Goal: Task Accomplishment & Management: Manage account settings

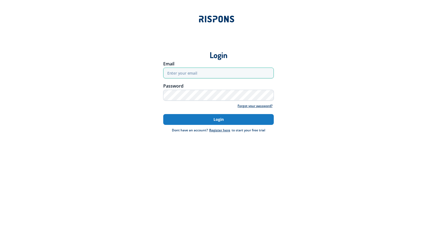
type input "[EMAIL_ADDRESS][DOMAIN_NAME]"
click at [219, 119] on button "Login" at bounding box center [218, 119] width 111 height 11
